Goal: Task Accomplishment & Management: Manage account settings

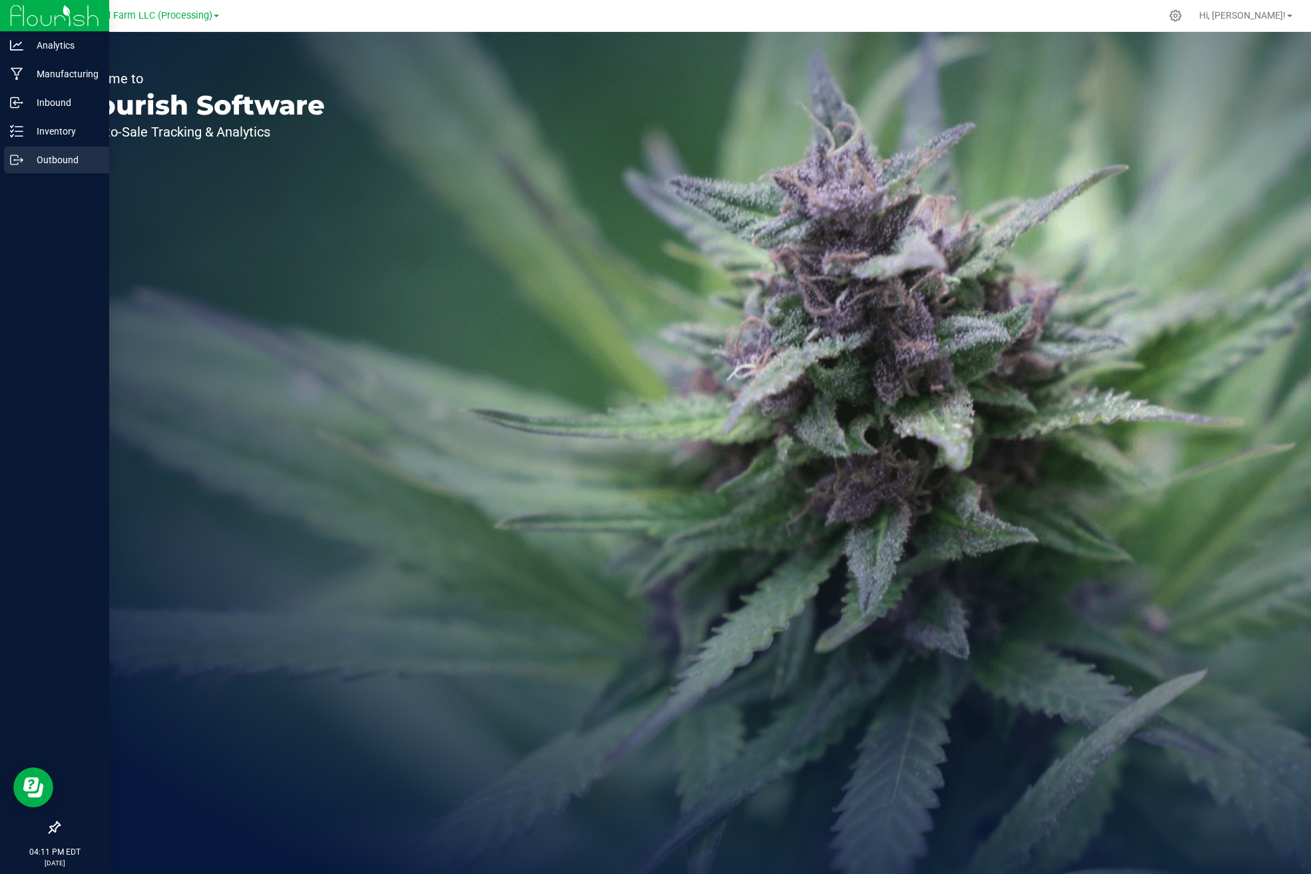
click at [41, 164] on p "Outbound" at bounding box center [63, 160] width 80 height 16
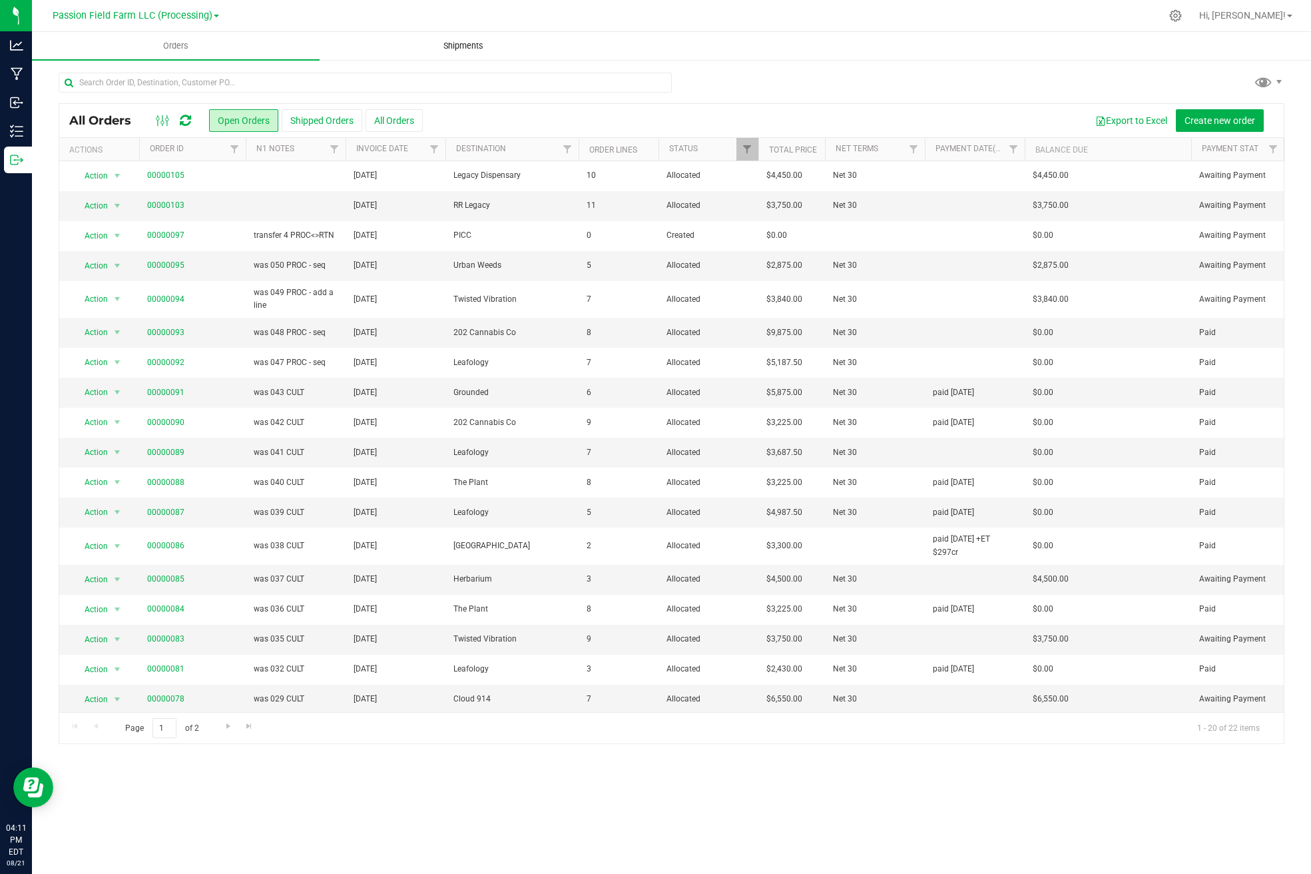
click at [416, 46] on uib-tab-heading "Shipments" at bounding box center [463, 46] width 286 height 27
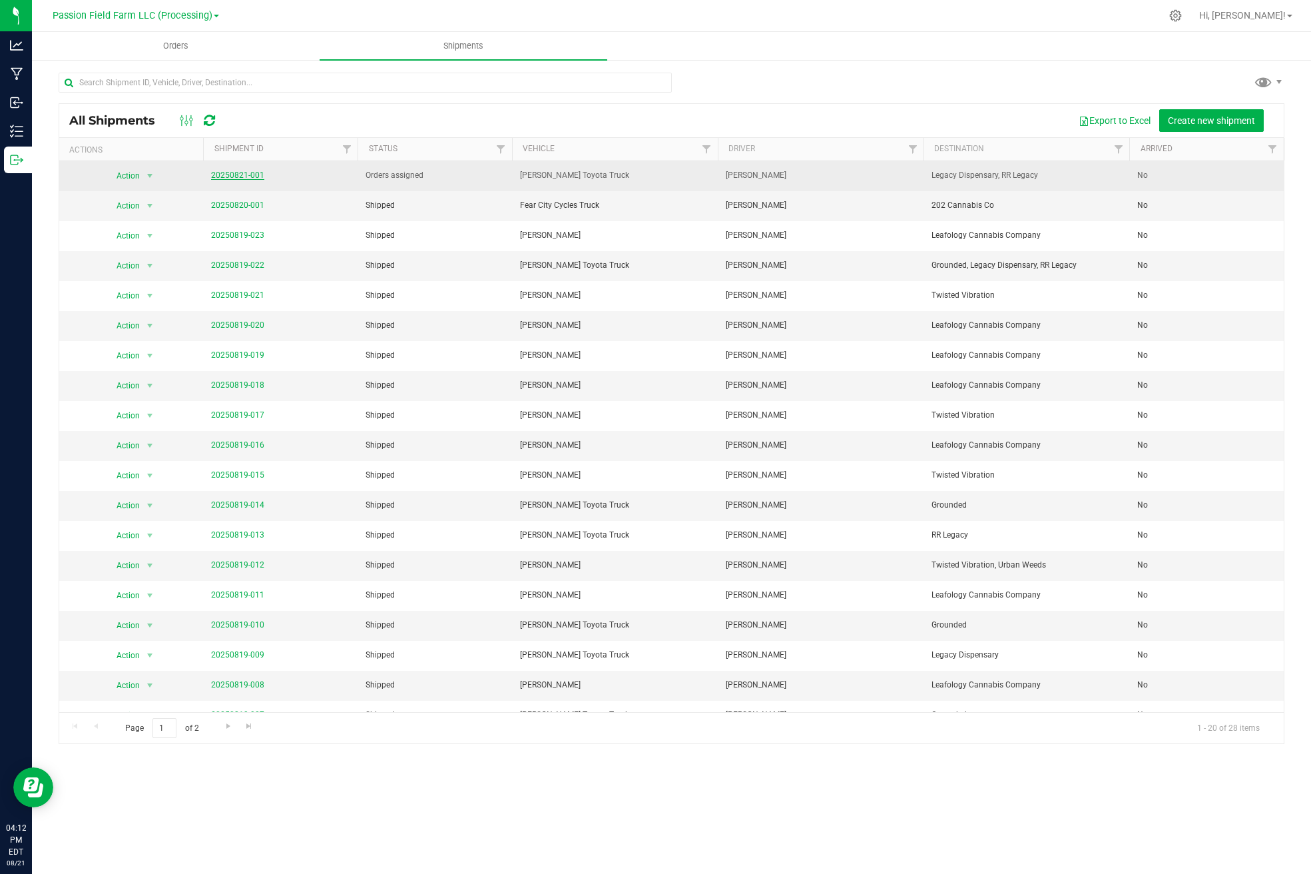
click at [255, 174] on link "20250821-001" at bounding box center [237, 175] width 53 height 9
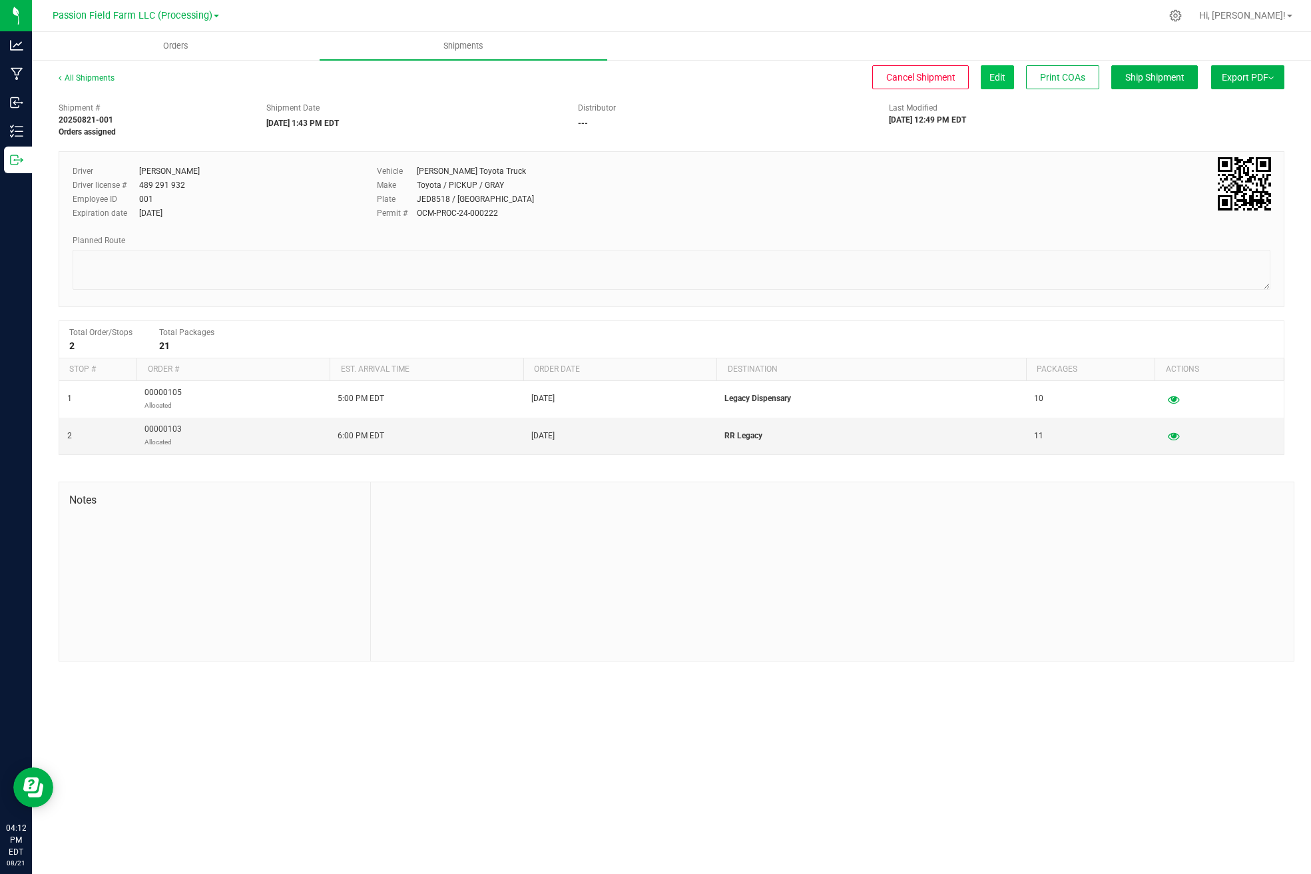
click at [992, 74] on span "Edit" at bounding box center [998, 77] width 16 height 11
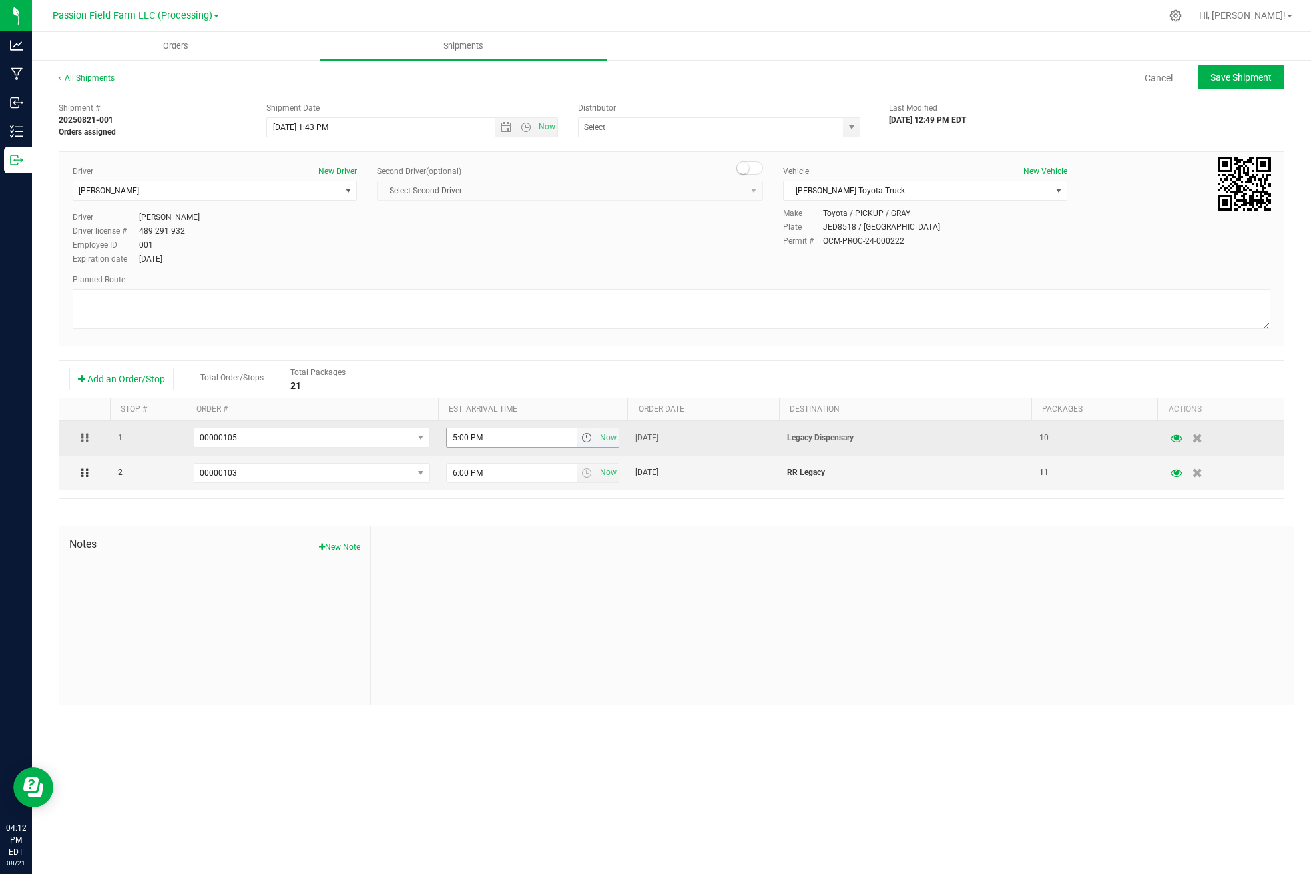
click at [451, 437] on input "5:00 PM" at bounding box center [512, 437] width 131 height 19
click at [454, 437] on input "5:00 PM" at bounding box center [512, 437] width 131 height 19
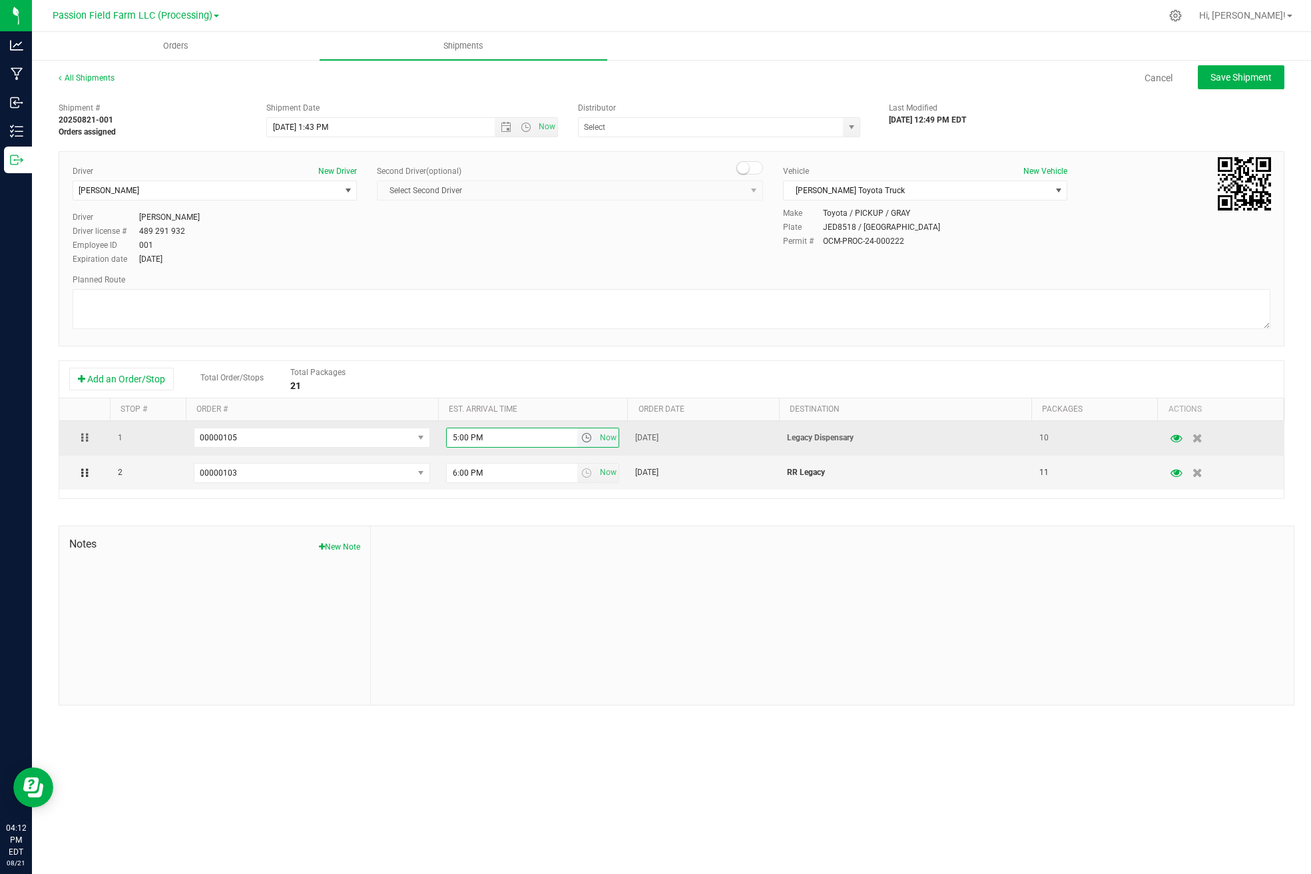
click at [454, 437] on input "5:00 PM" at bounding box center [512, 437] width 131 height 19
click at [456, 437] on input "5:00 PM" at bounding box center [512, 437] width 131 height 19
click at [480, 440] on input "11:00 PM" at bounding box center [512, 437] width 131 height 19
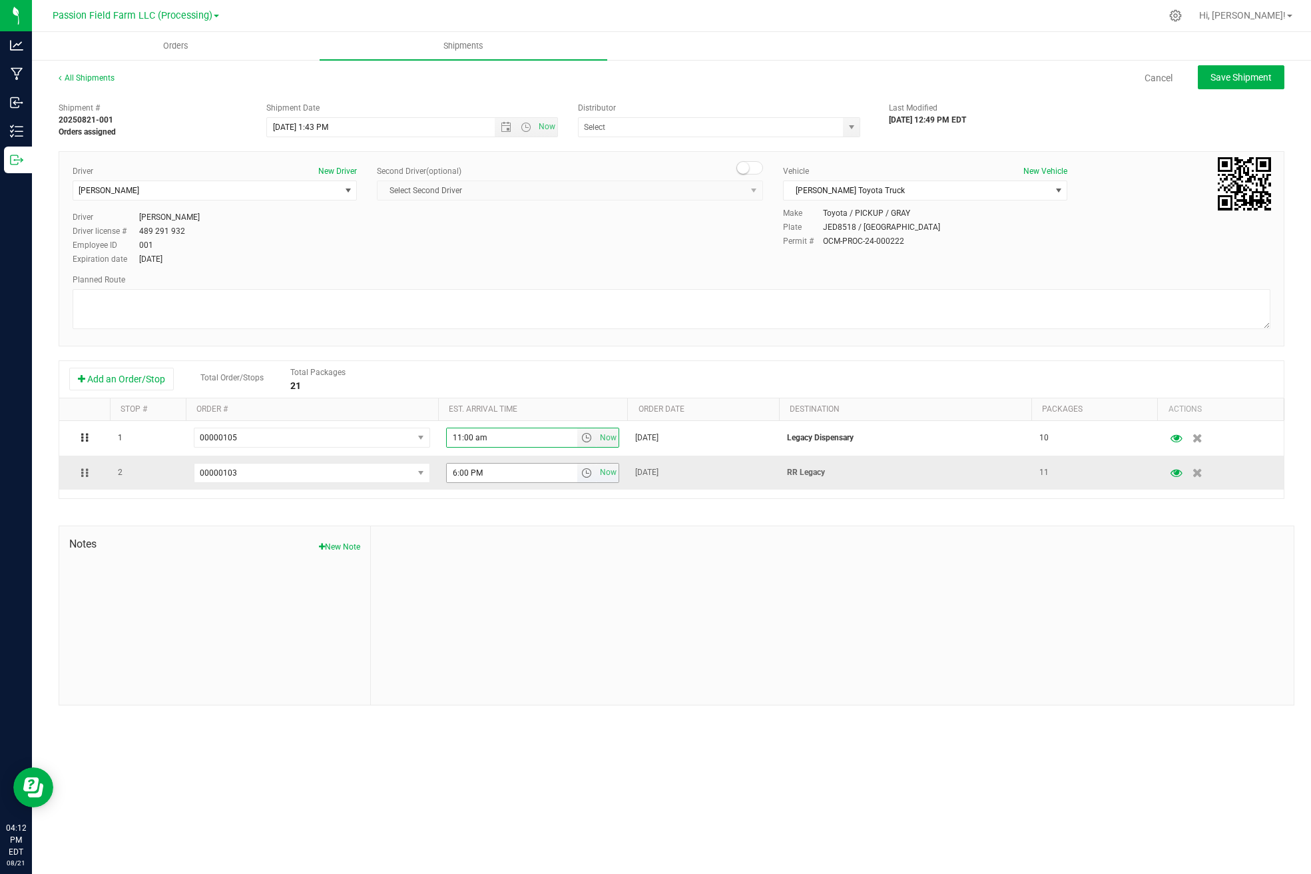
type input "11:00 AM"
click at [453, 476] on input "6:00 PM" at bounding box center [512, 473] width 131 height 19
type input "12:00 PM"
click at [547, 462] on td "6:00 PM Now" at bounding box center [532, 473] width 189 height 34
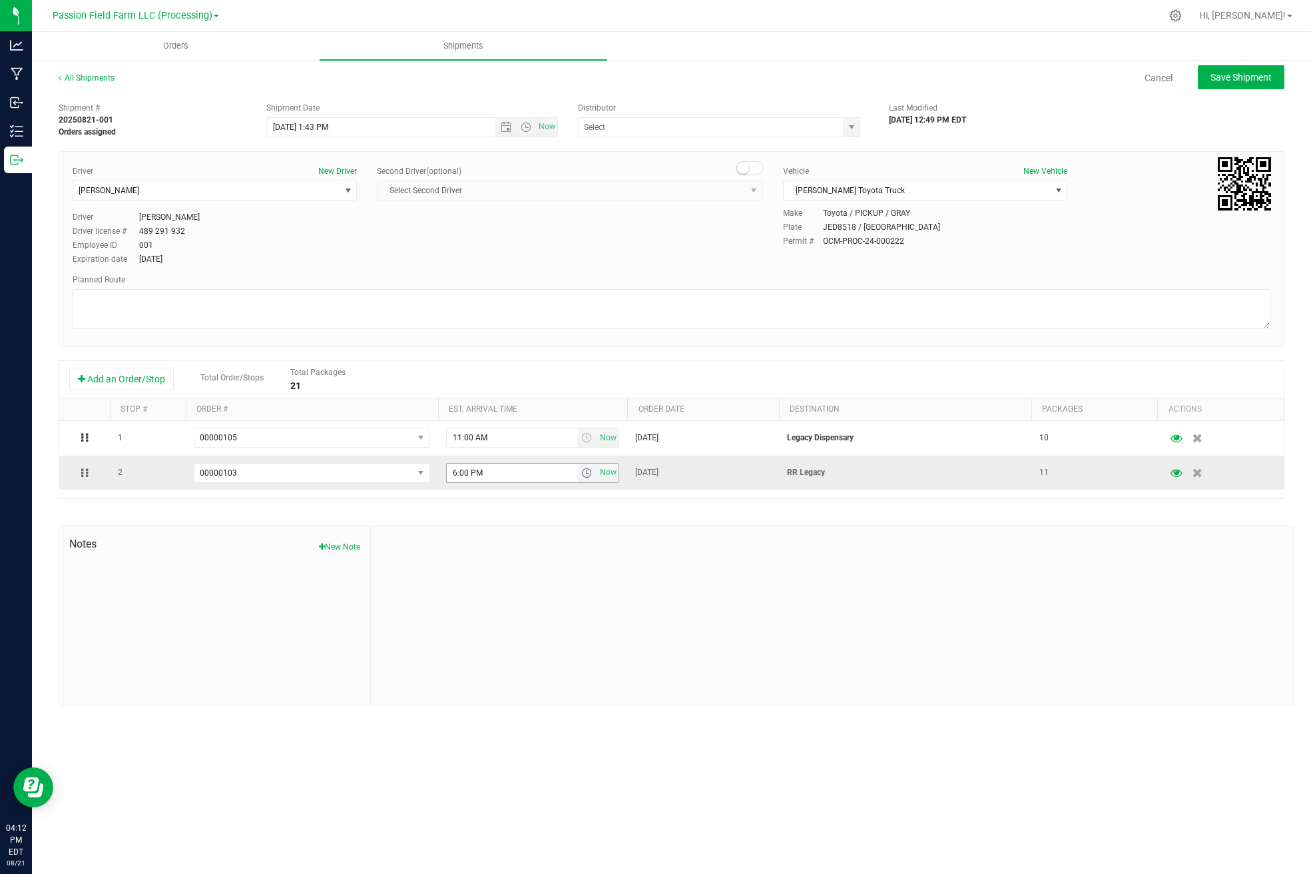
click at [450, 478] on input "6:00 PM" at bounding box center [512, 473] width 131 height 19
click at [454, 471] on input "6:00 PM" at bounding box center [512, 473] width 131 height 19
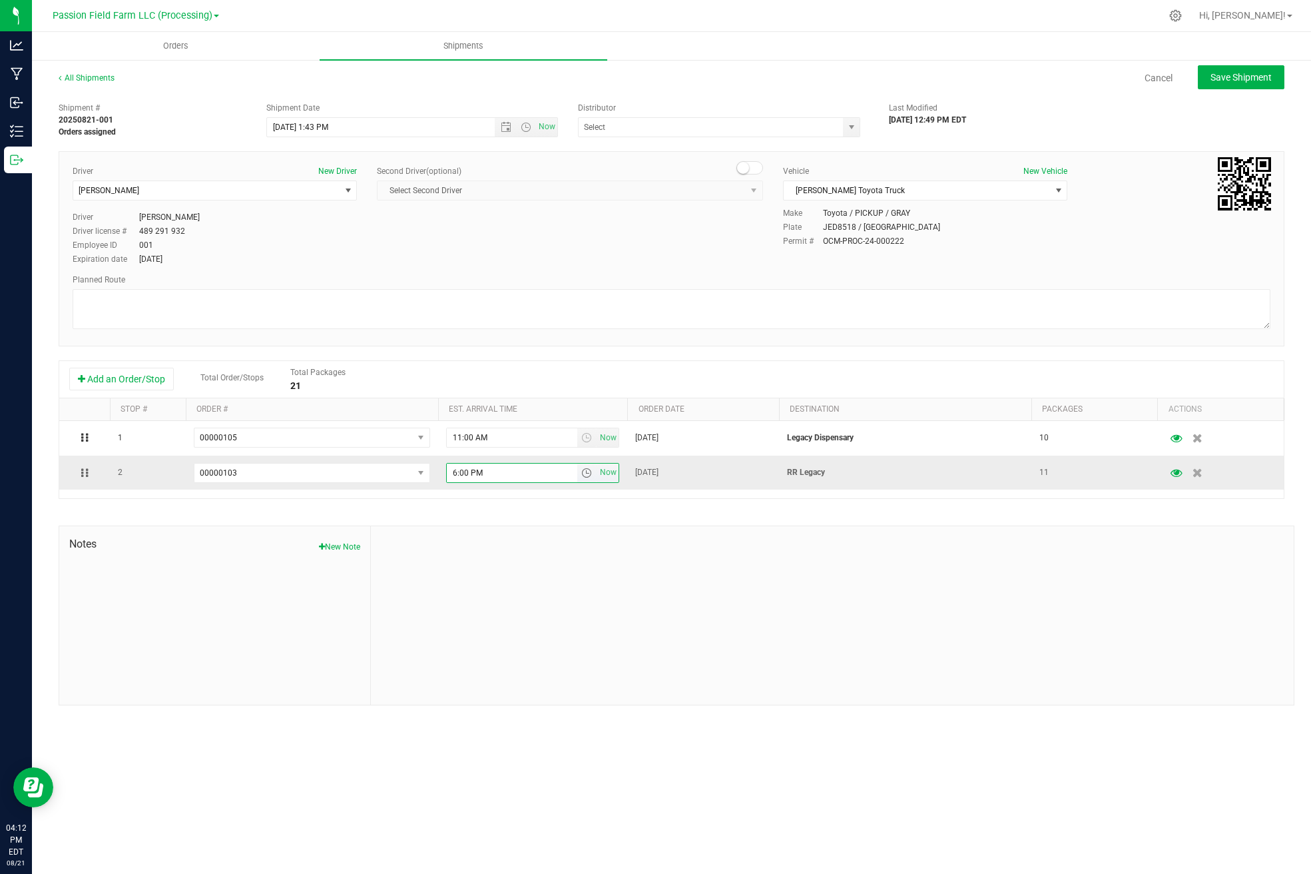
click at [454, 471] on input "6:00 PM" at bounding box center [512, 473] width 131 height 19
type input "12:00 PM"
click at [484, 460] on td "12:00 PM Now" at bounding box center [532, 473] width 189 height 34
click at [484, 476] on input "12:00 PM" at bounding box center [505, 473] width 117 height 19
click at [557, 377] on div "Add an Order/Stop Total Order/Stops Total Packages 21" at bounding box center [671, 379] width 1205 height 23
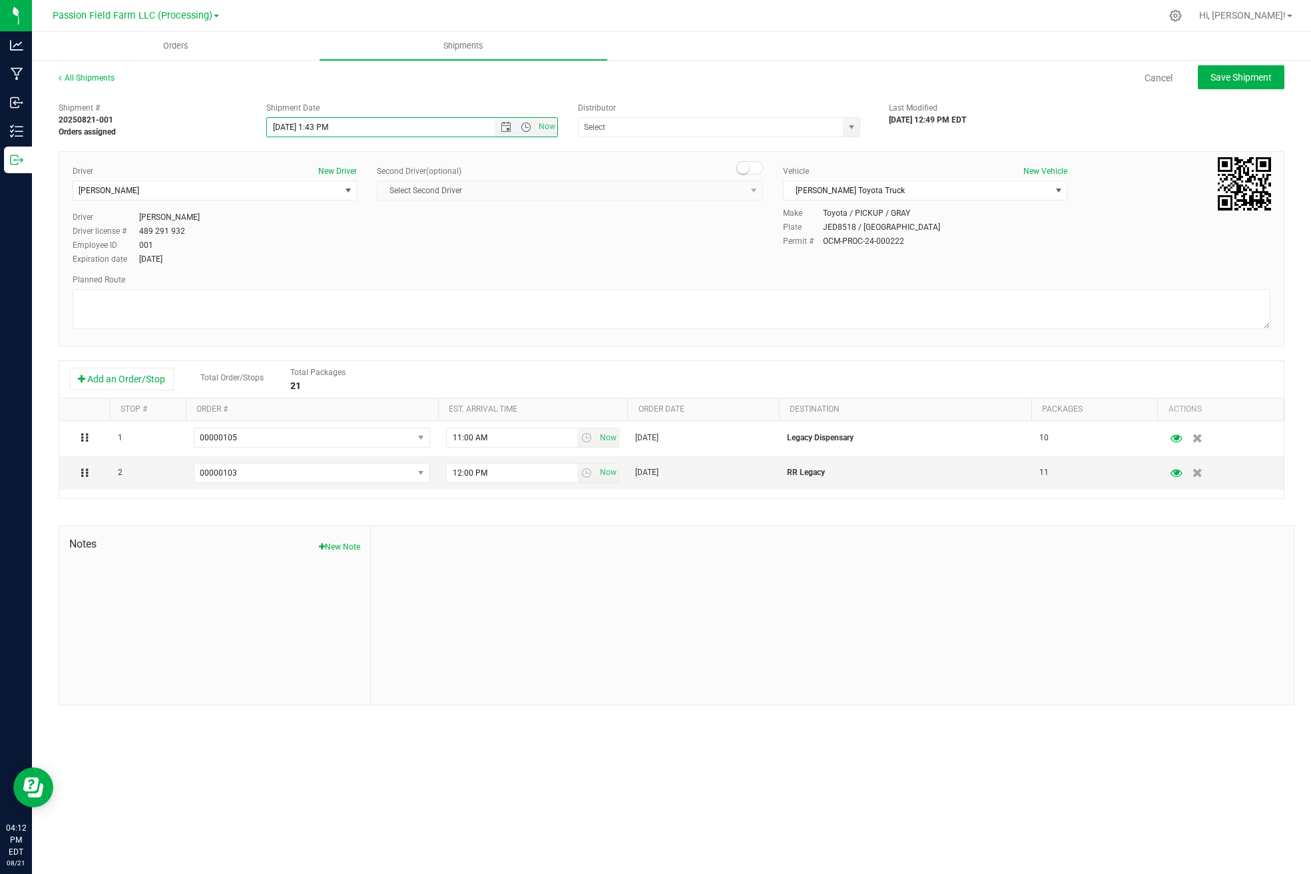
click at [284, 127] on input "[DATE] 1:43 PM" at bounding box center [392, 127] width 250 height 19
click at [318, 127] on input "[DATE] 1:43 PM" at bounding box center [392, 127] width 250 height 19
click at [315, 127] on input "[DATE] 1:43 PM" at bounding box center [392, 127] width 250 height 19
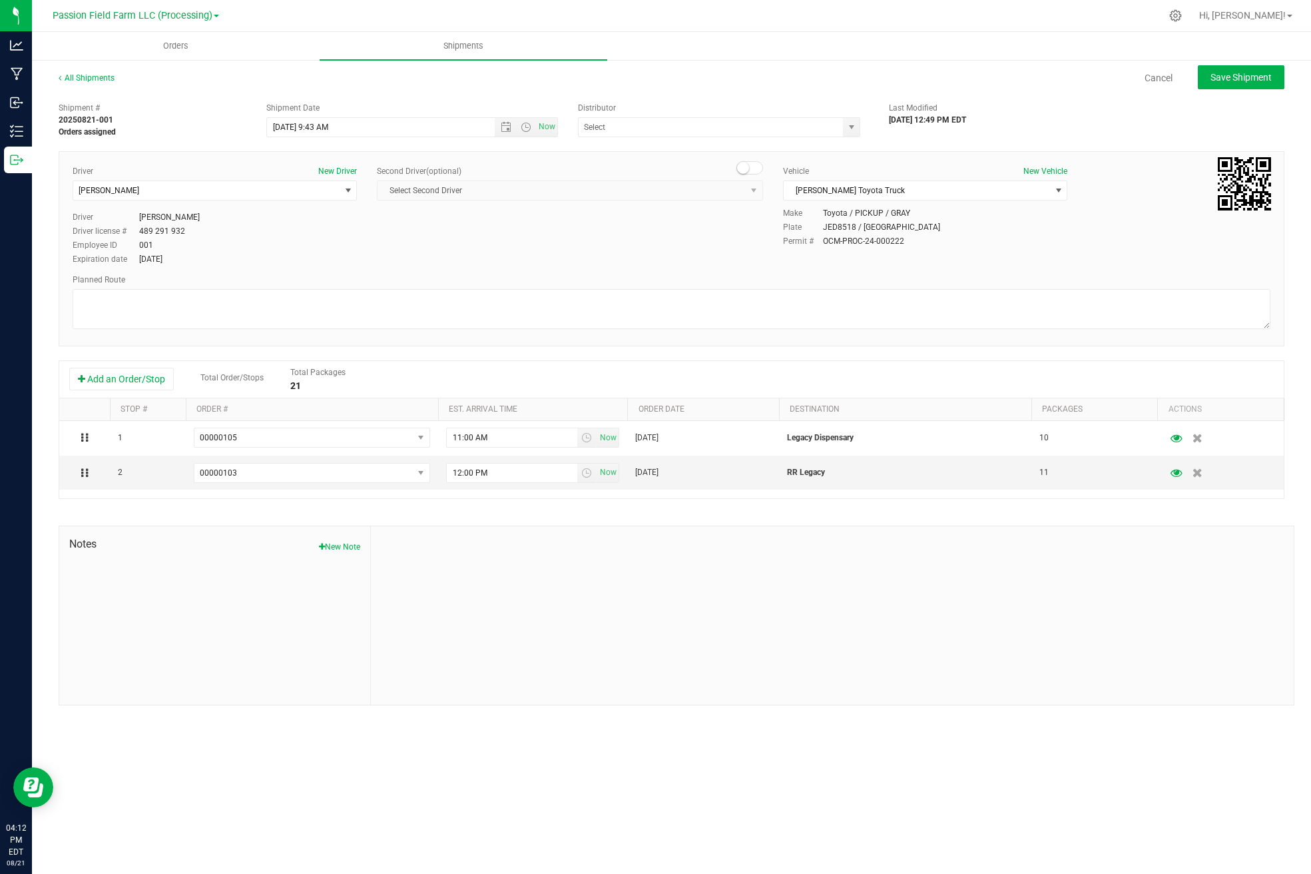
click at [636, 190] on span "Select Second Driver Select Second Driver [PERSON_NAME] [PERSON_NAME] [PERSON_N…" at bounding box center [570, 190] width 386 height 20
click at [629, 248] on div "Driver New Driver [PERSON_NAME] Select Driver [PERSON_NAME] [PERSON_NAME] [PERS…" at bounding box center [672, 216] width 1218 height 102
click at [1263, 75] on span "Save Shipment" at bounding box center [1241, 77] width 61 height 11
type input "[DATE] 1:43 PM"
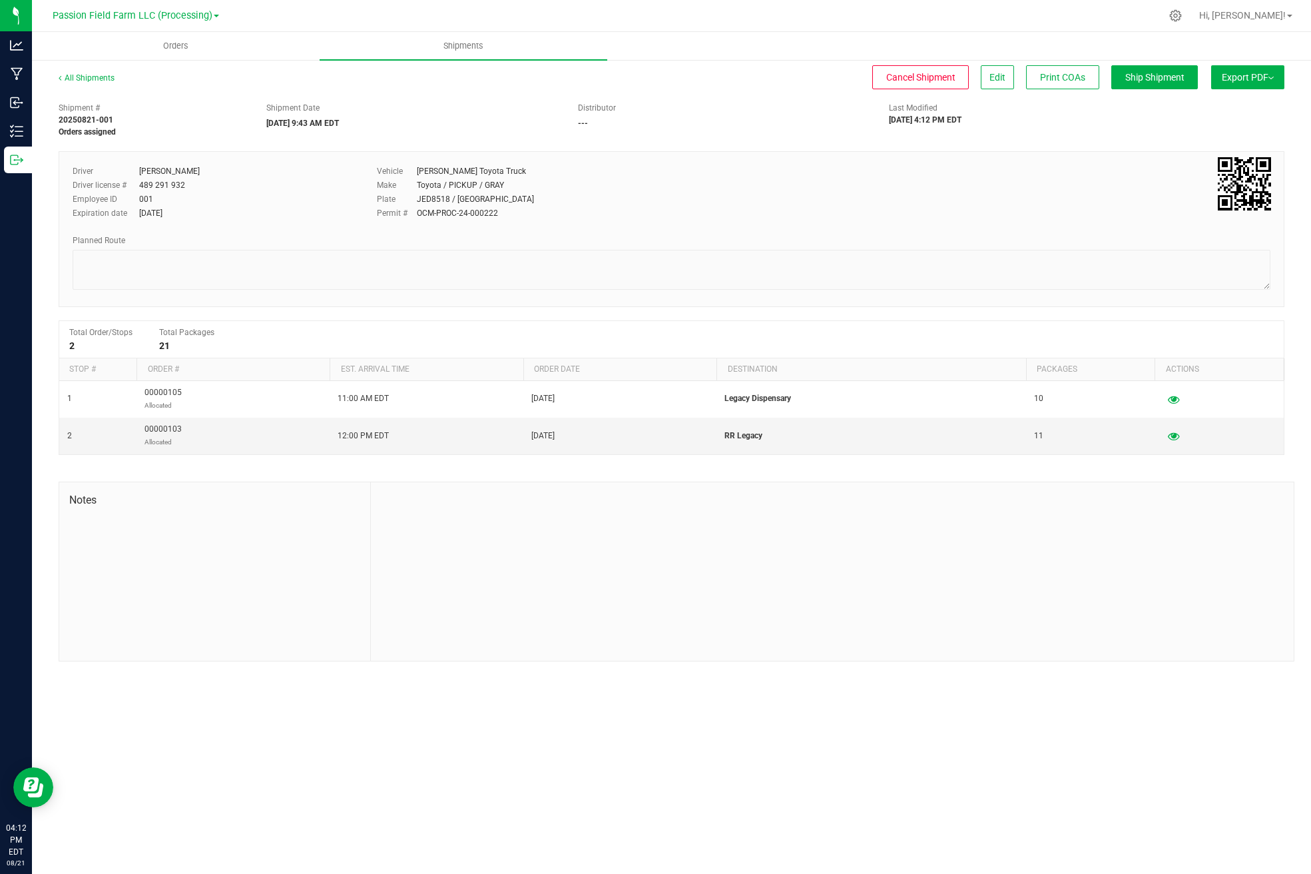
click at [1267, 89] on div "Export PDF Manifest by Package ID Manifest by Lot NY Manifest Standard [US_STAT…" at bounding box center [1245, 84] width 80 height 24
click at [1263, 70] on button "Export PDF" at bounding box center [1247, 77] width 73 height 24
click at [1243, 146] on div "NY Manifest" at bounding box center [1247, 146] width 123 height 9
click at [1221, 145] on span "NY Manifest" at bounding box center [1208, 146] width 44 height 9
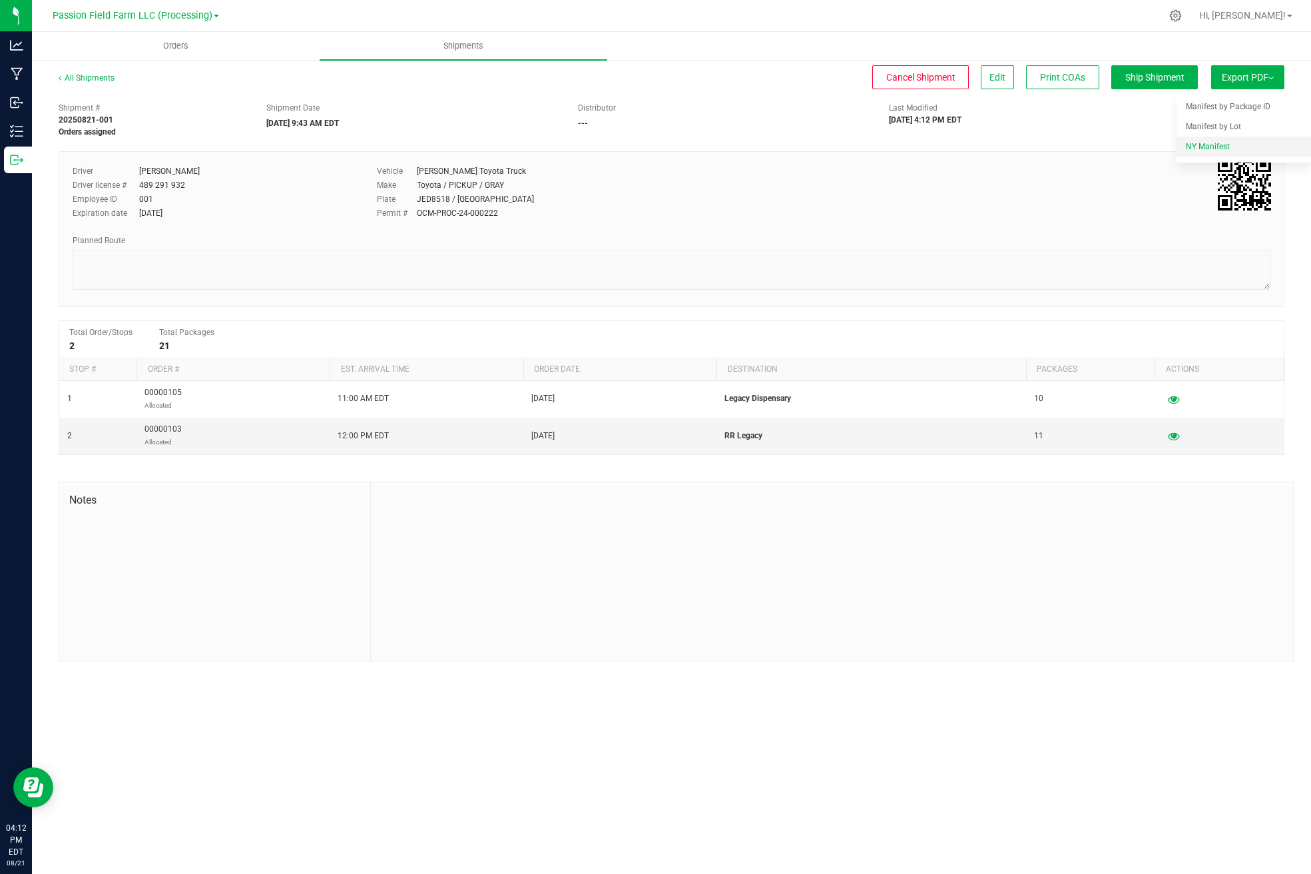
click at [1220, 145] on span "NY Manifest" at bounding box center [1208, 146] width 44 height 9
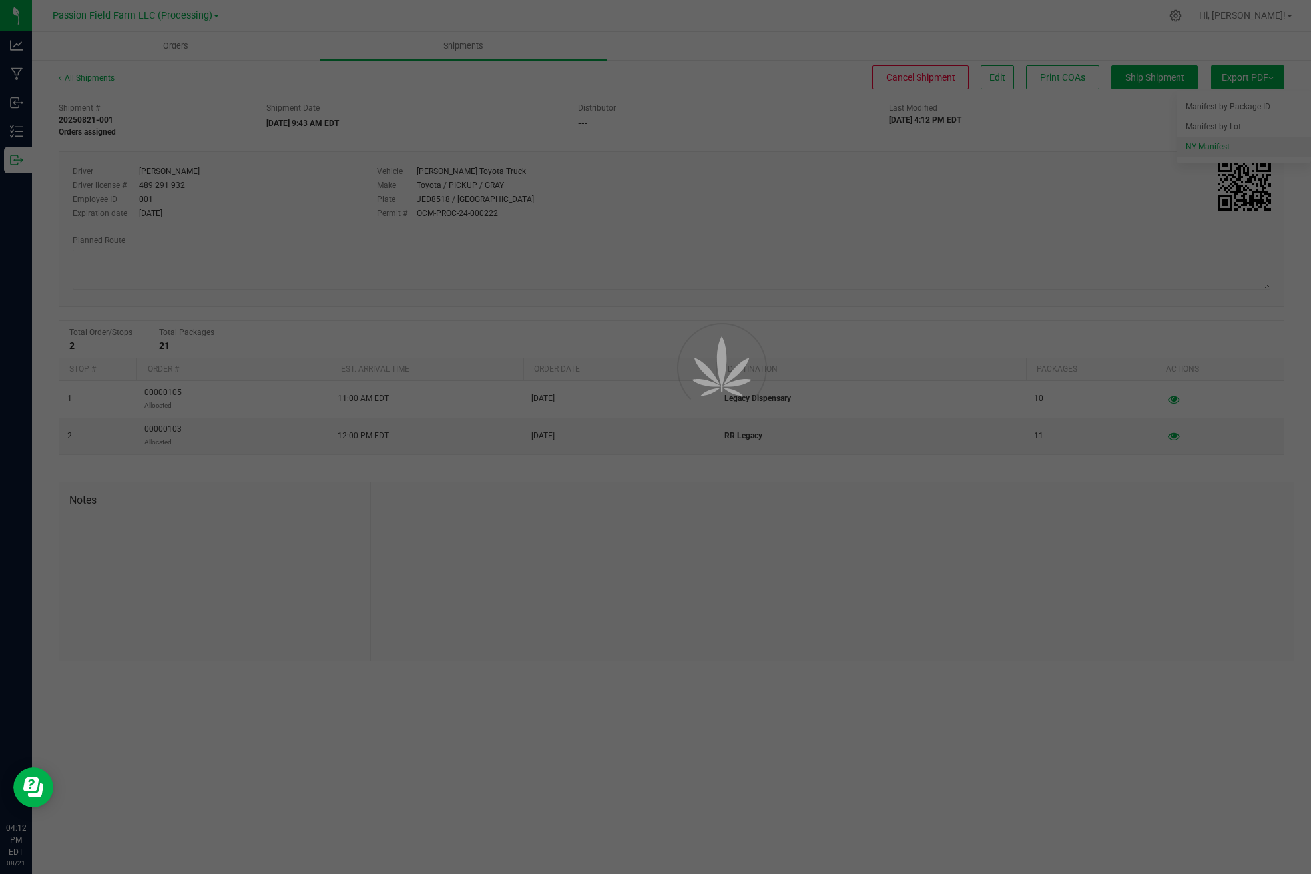
click at [1220, 145] on div "Orders Shipments All Shipments Cancel Shipment Edit Print COAs Ship Shipment Ex…" at bounding box center [671, 453] width 1279 height 842
